Goal: Information Seeking & Learning: Learn about a topic

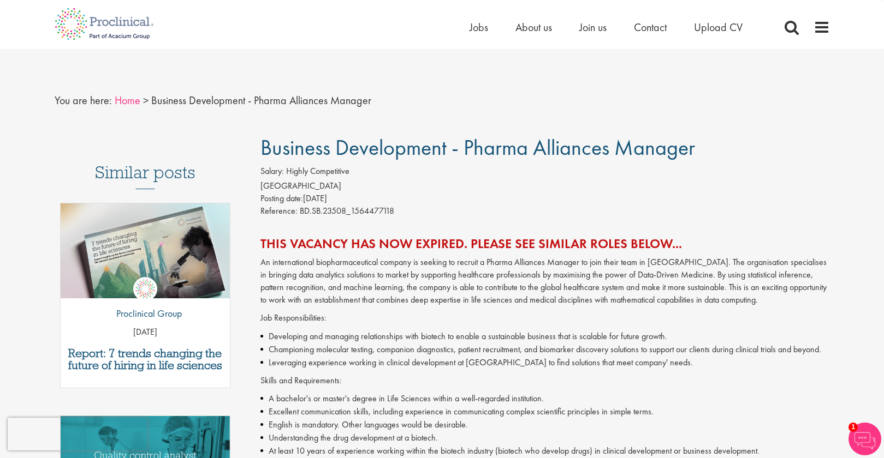
click at [127, 104] on link "Home" at bounding box center [128, 100] width 26 height 14
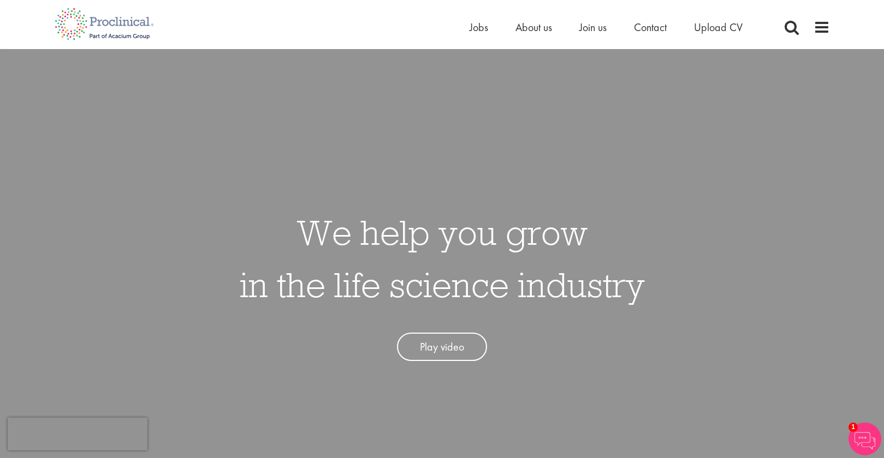
click at [487, 29] on ul "Home Jobs About us Join us Contact Upload CV" at bounding box center [619, 27] width 300 height 16
click at [478, 29] on span "Jobs" at bounding box center [478, 27] width 19 height 14
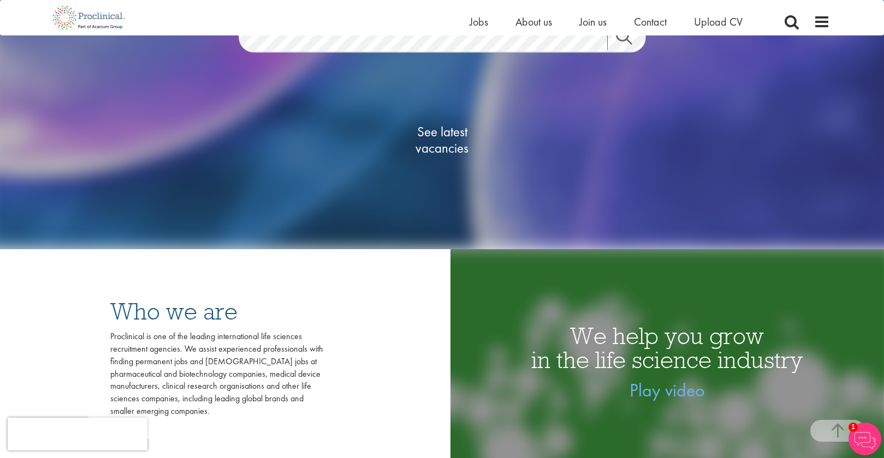
scroll to position [156, 0]
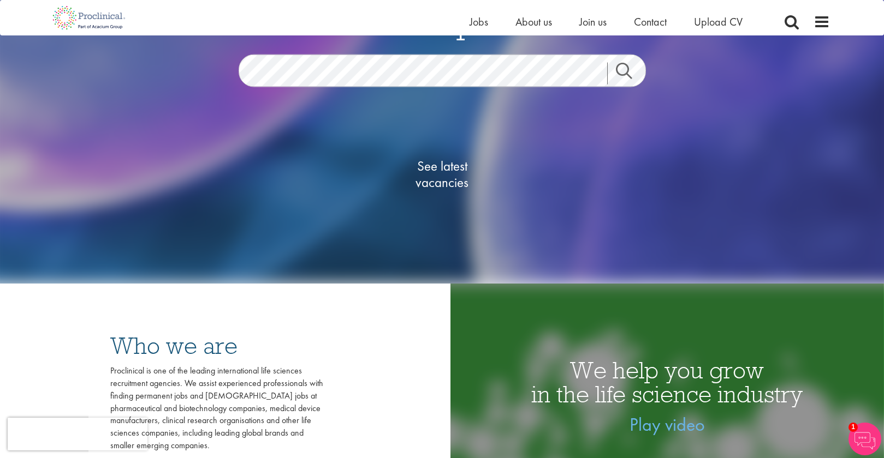
click at [459, 181] on span "See latest vacancies" at bounding box center [442, 174] width 109 height 33
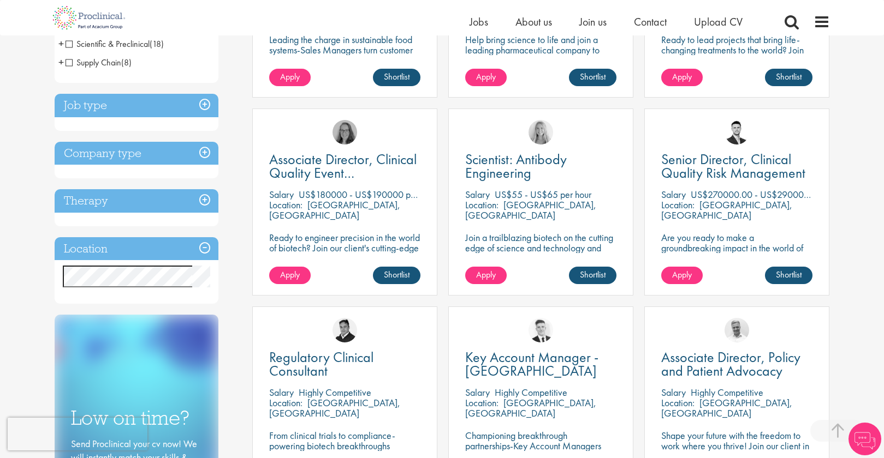
scroll to position [338, 0]
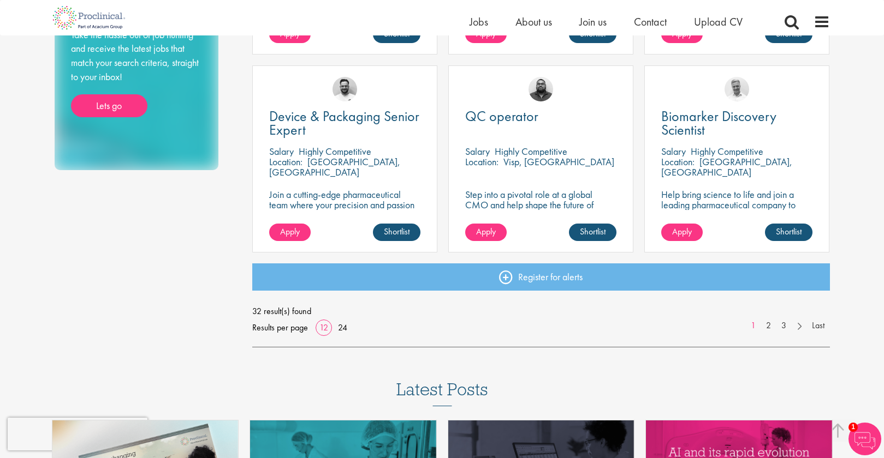
scroll to position [793, 0]
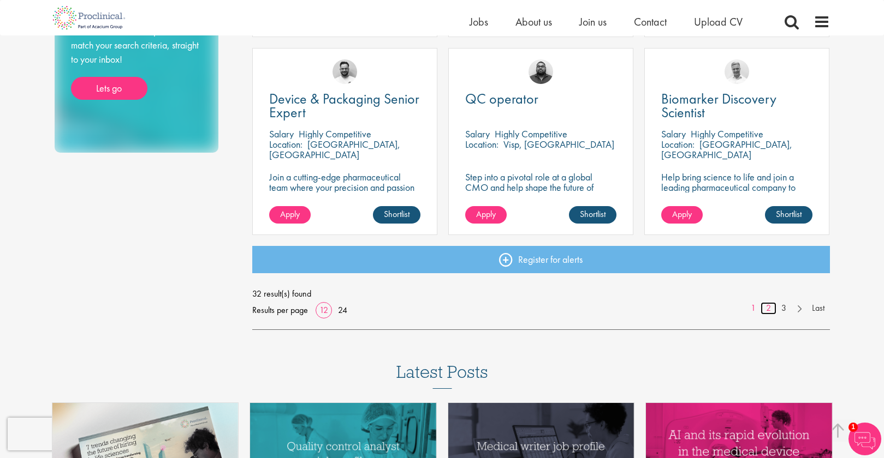
click at [773, 307] on link "2" at bounding box center [768, 308] width 16 height 13
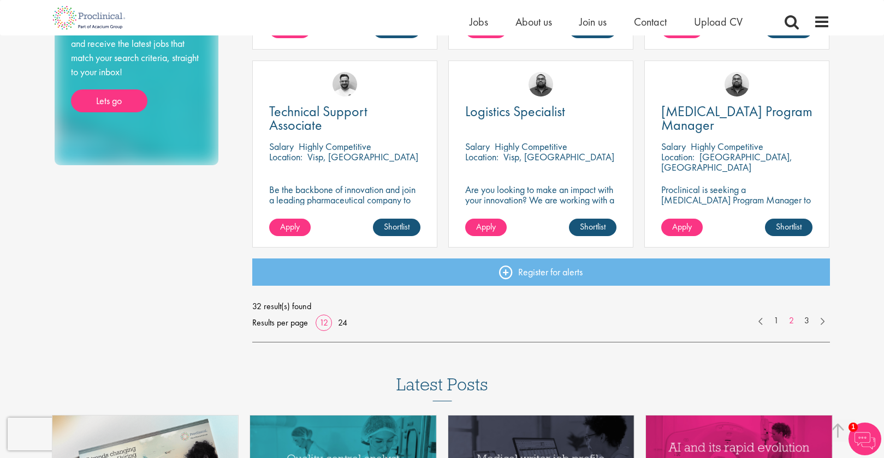
scroll to position [813, 0]
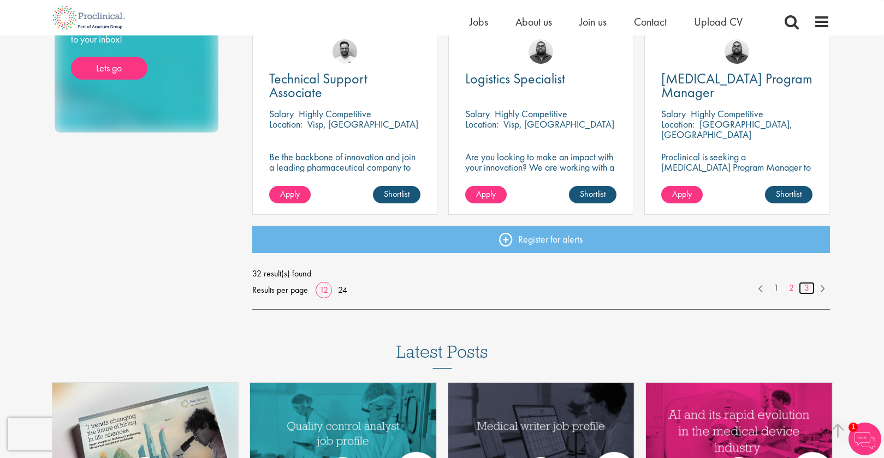
click at [805, 285] on link "3" at bounding box center [807, 288] width 16 height 13
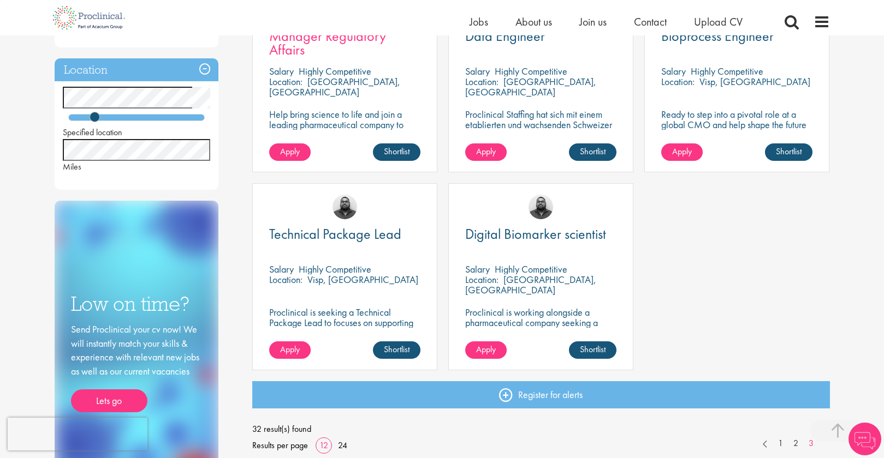
scroll to position [477, 0]
